Goal: Task Accomplishment & Management: Manage account settings

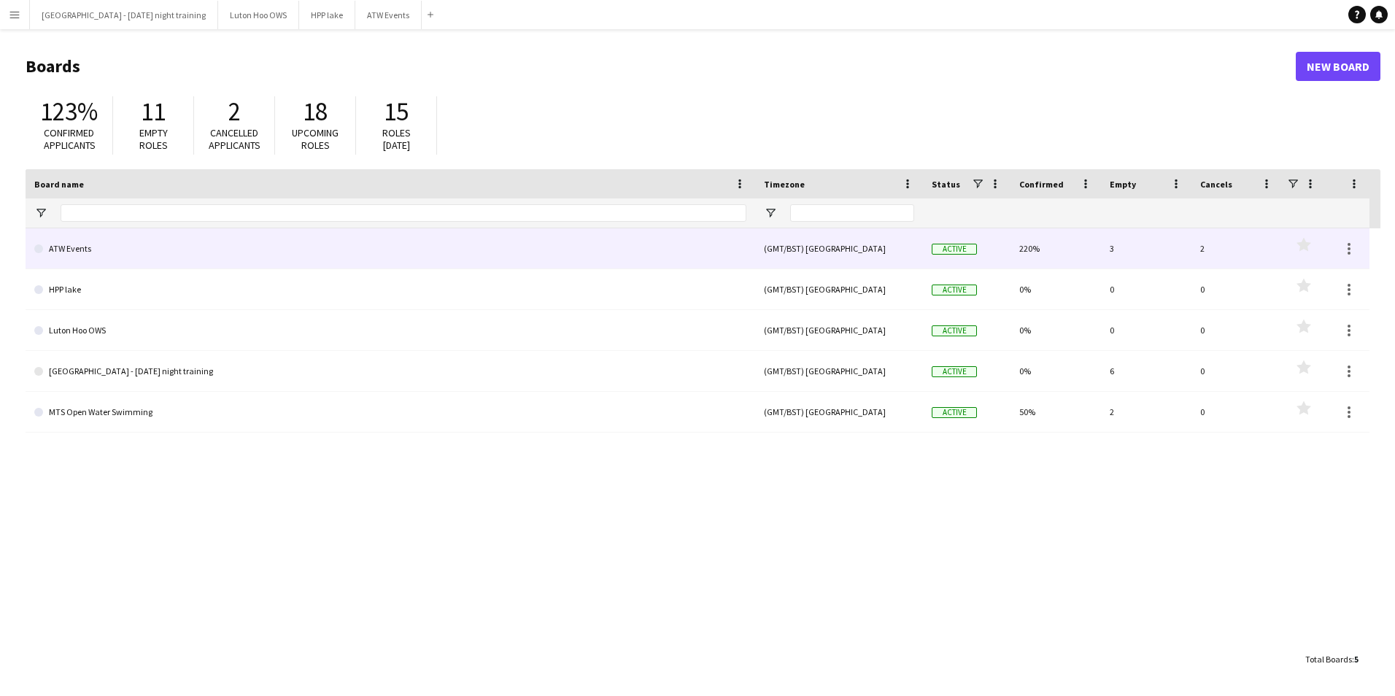
click at [94, 265] on link "ATW Events" at bounding box center [390, 248] width 712 height 41
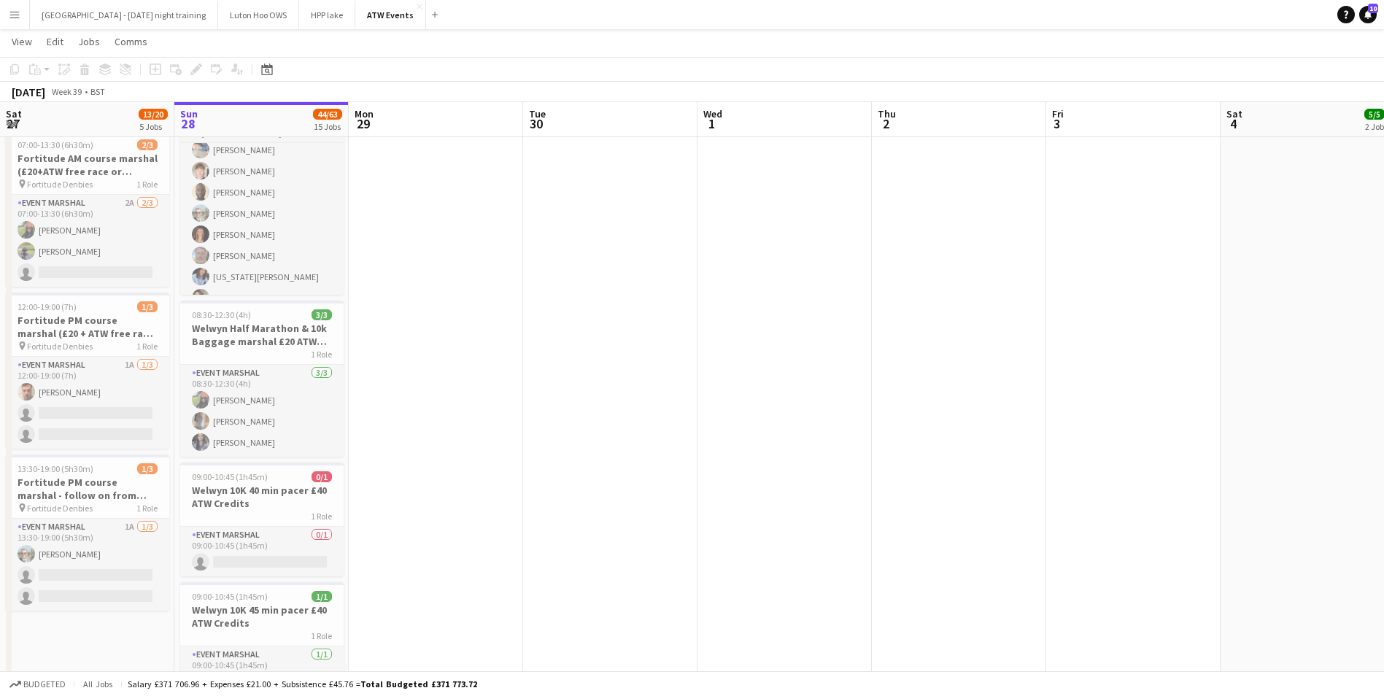
scroll to position [56, 0]
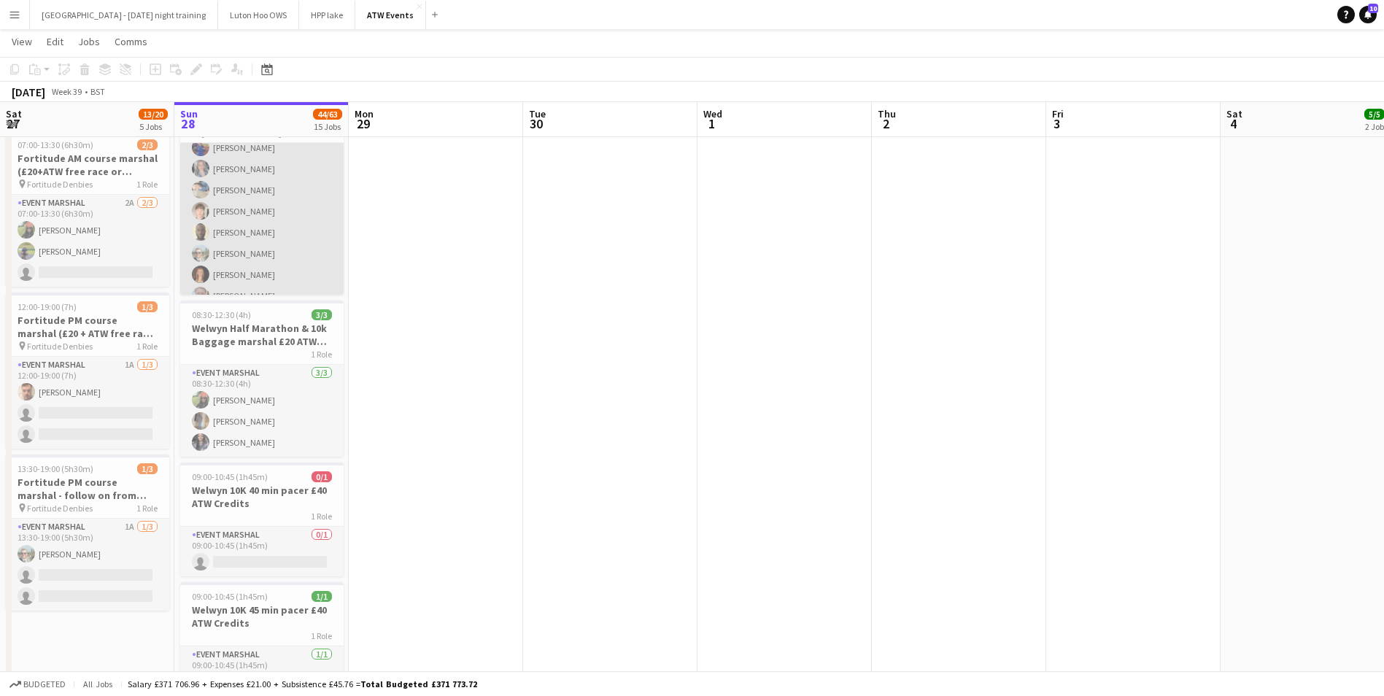
click at [239, 245] on app-card-role "Event Marshal 26/42 08:15-12:30 (4h15m) [PERSON_NAME] [PERSON_NAME] [PERSON_NAM…" at bounding box center [261, 550] width 163 height 926
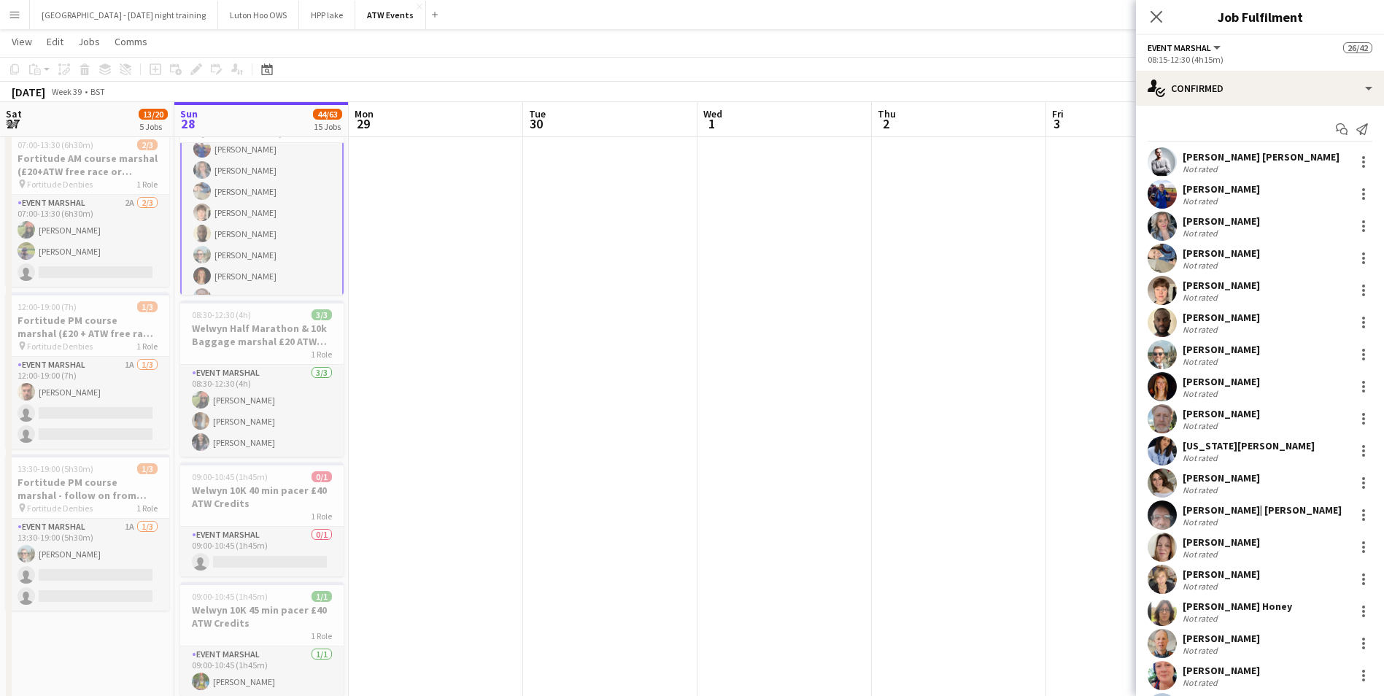
scroll to position [58, 0]
click at [1207, 358] on div "Not rated" at bounding box center [1202, 361] width 38 height 11
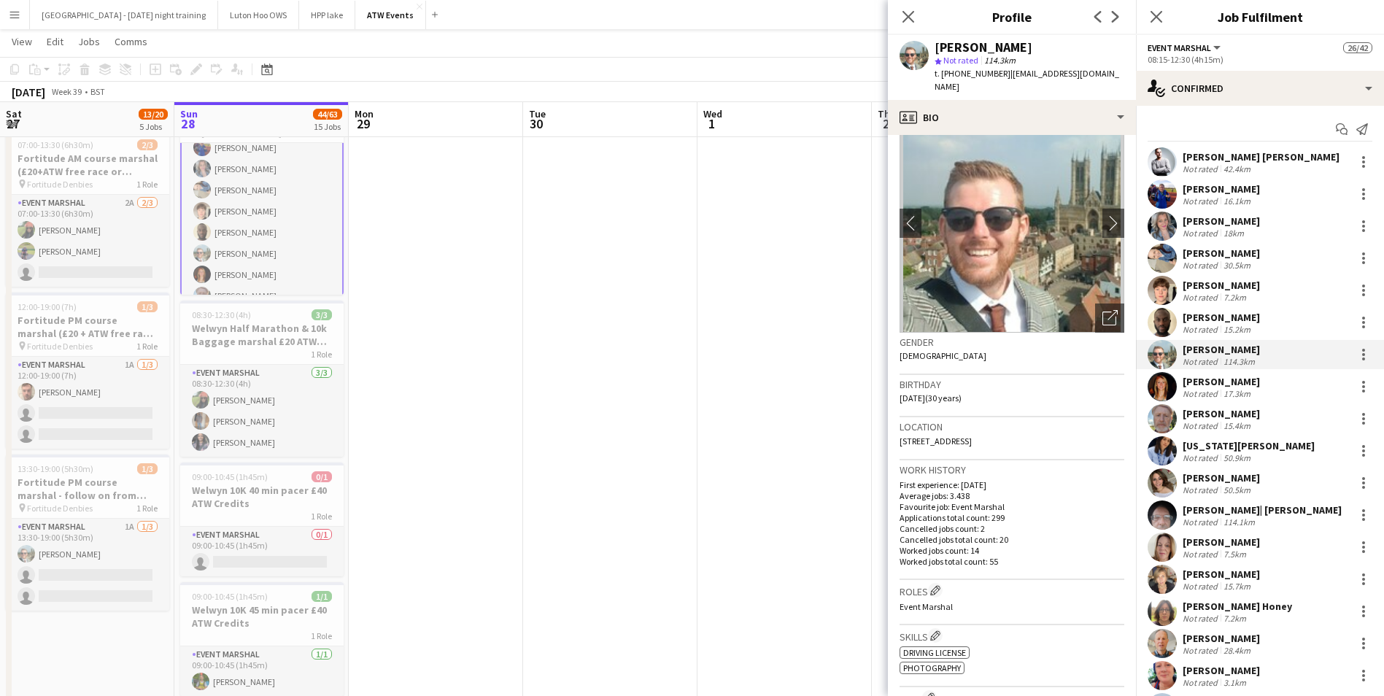
scroll to position [0, 0]
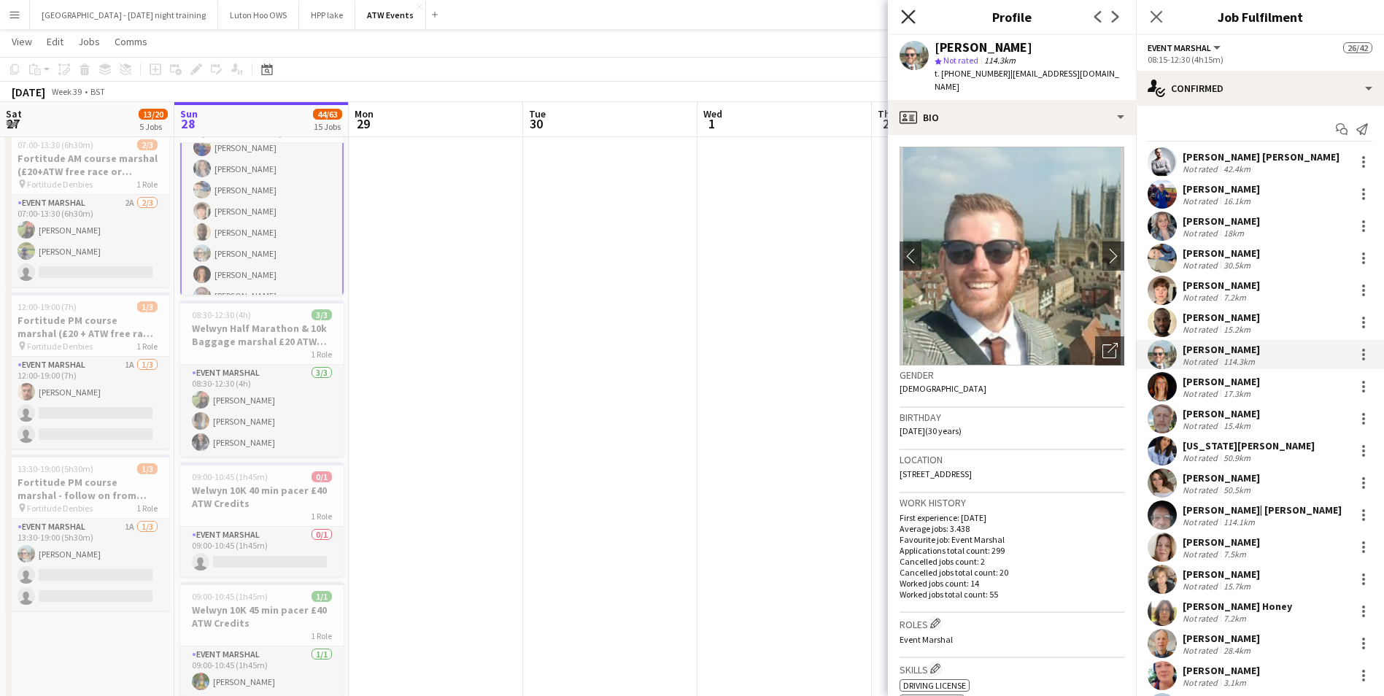
click at [903, 18] on icon "Close pop-in" at bounding box center [908, 16] width 14 height 14
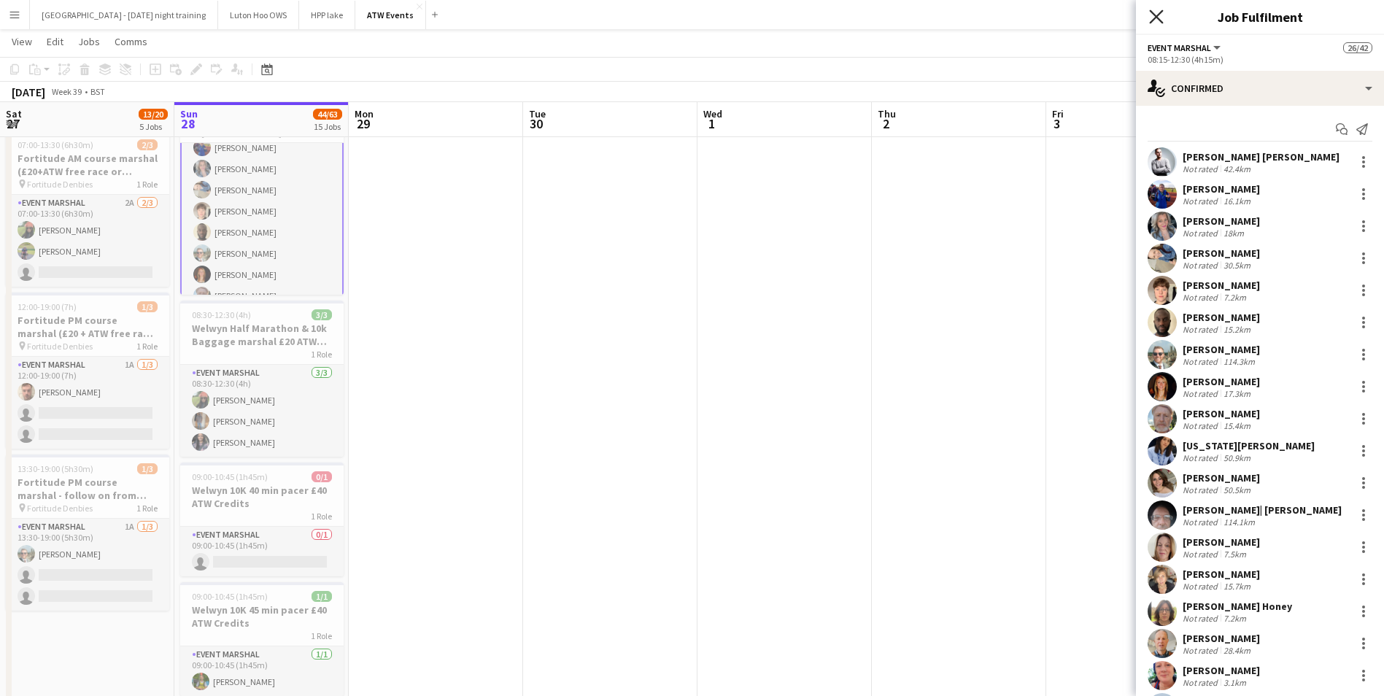
click at [1155, 18] on icon at bounding box center [1156, 16] width 14 height 14
